Goal: Information Seeking & Learning: Learn about a topic

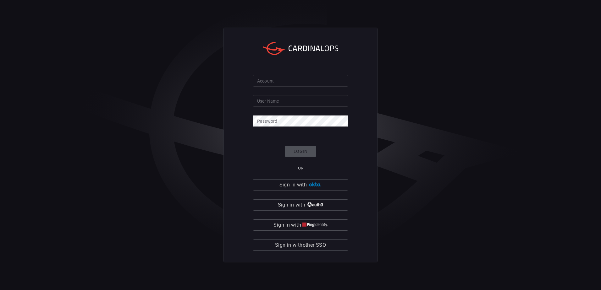
click at [310, 245] on span "Sign in with other SSO" at bounding box center [300, 245] width 51 height 9
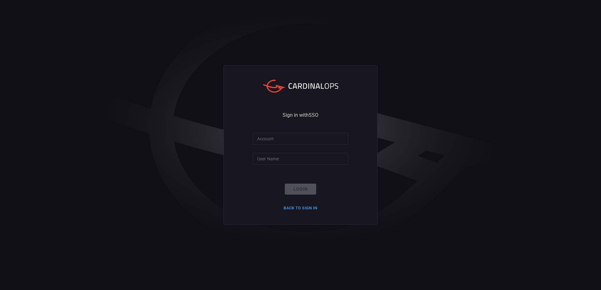
click at [295, 142] on input "Account" at bounding box center [301, 139] width 96 height 12
type input "smbc"
type input "[EMAIL_ADDRESS][DOMAIN_NAME]"
click button "Login" at bounding box center [300, 189] width 31 height 11
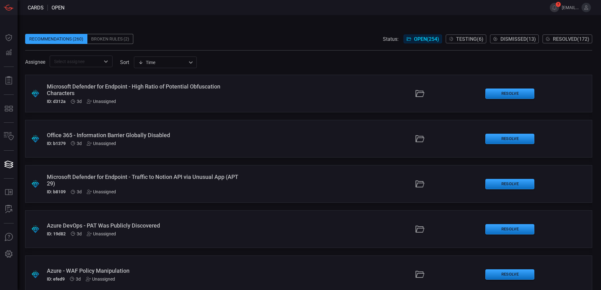
click at [122, 39] on div "Broken Rules (2)" at bounding box center [110, 39] width 46 height 10
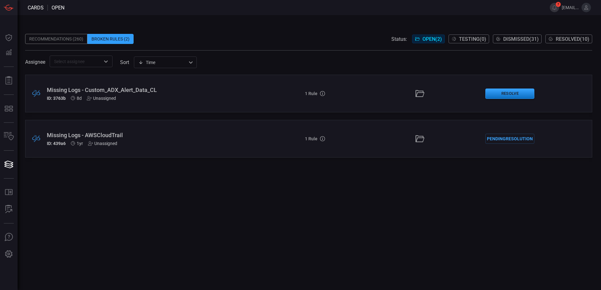
click at [134, 138] on div "Missing Logs - AWSCloudTrail" at bounding box center [146, 135] width 198 height 7
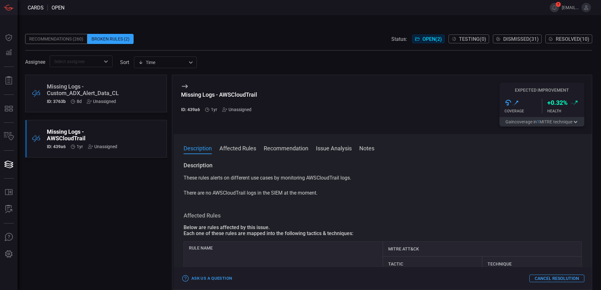
click at [235, 146] on button "Affected Rules" at bounding box center [237, 148] width 37 height 8
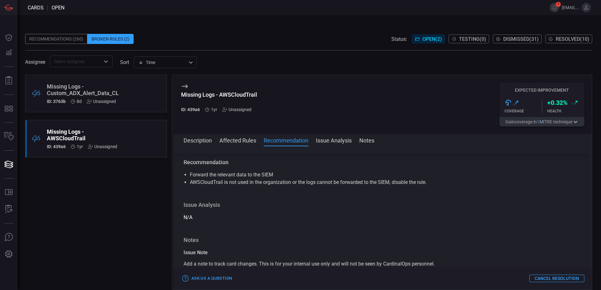
scroll to position [138, 0]
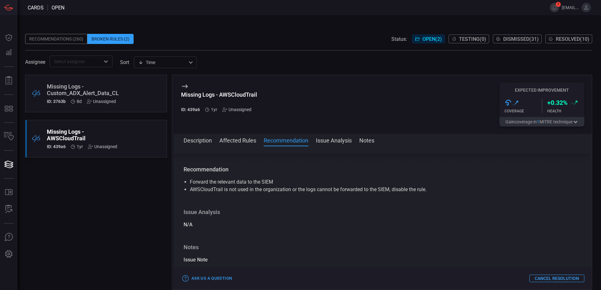
click at [197, 139] on button "Description" at bounding box center [198, 140] width 28 height 8
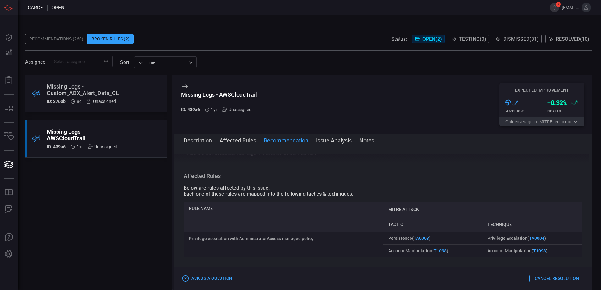
scroll to position [0, 0]
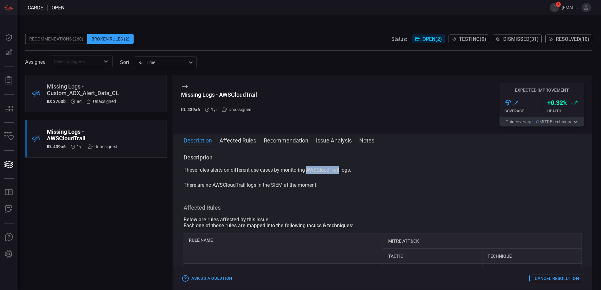
drag, startPoint x: 308, startPoint y: 170, endPoint x: 341, endPoint y: 171, distance: 33.3
click at [341, 171] on p "These rules alerts on different use cases by monitoring AWSCloudTrail logs. The…" at bounding box center [383, 178] width 398 height 23
copy p "AWSCloudTrail"
click at [122, 92] on div ".broken_cards_icon_0{fill:#39A4FF;} .broken_cards_icon_1{fill:none;stroke:#1918…" at bounding box center [96, 94] width 142 height 38
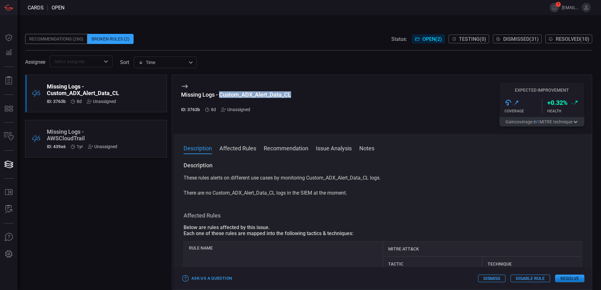
drag, startPoint x: 220, startPoint y: 94, endPoint x: 306, endPoint y: 98, distance: 86.5
click at [306, 98] on div "Missing Logs - Custom_ADX_Alert_Data_CL ID: 3763b 8d Unassigned Expected Improv…" at bounding box center [382, 104] width 418 height 59
copy div "Custom_ADX_Alert_Data_CL"
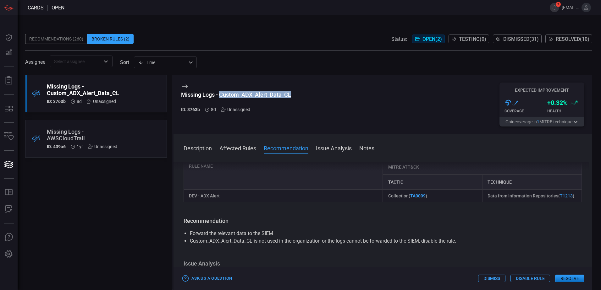
scroll to position [94, 0]
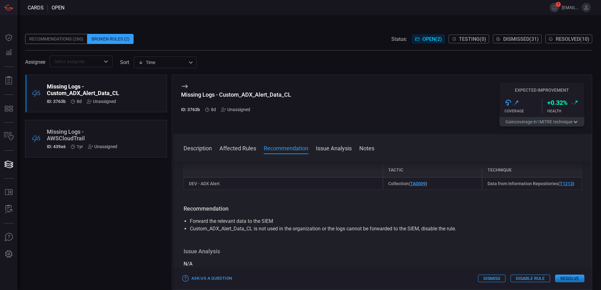
click at [375, 124] on div "Missing Logs - Custom_ADX_Alert_Data_CL ID: 3763b 8d Unassigned Expected Improv…" at bounding box center [382, 104] width 418 height 59
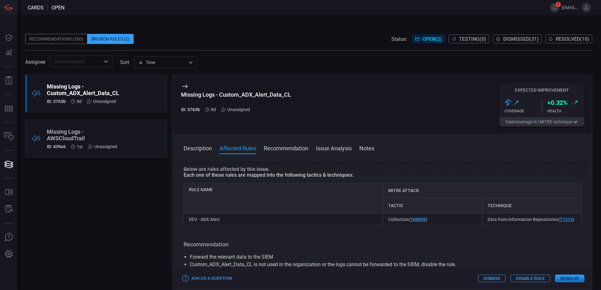
scroll to position [0, 0]
